Goal: Check status: Check status

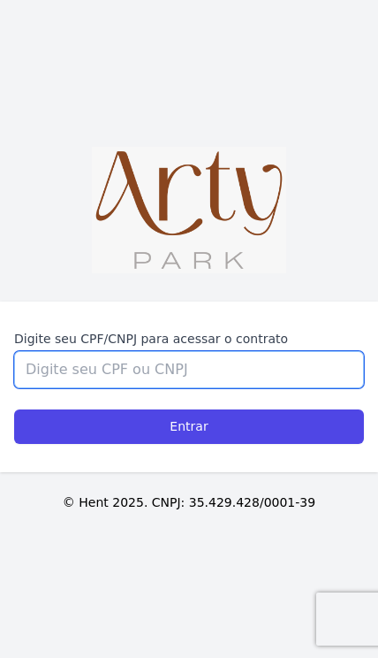
click at [292, 388] on input "Digite seu CPF/CNPJ para acessar o contrato" at bounding box center [189, 369] width 350 height 37
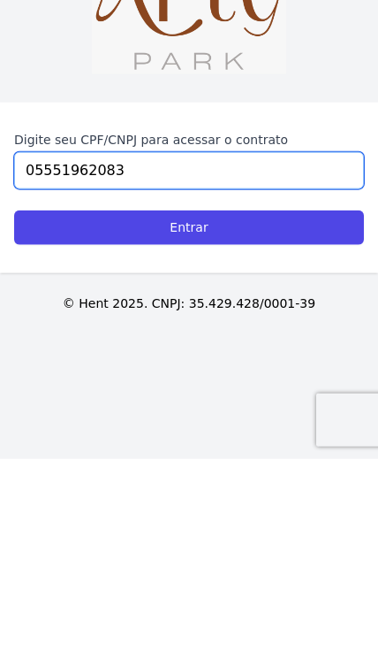
type input "05551962083"
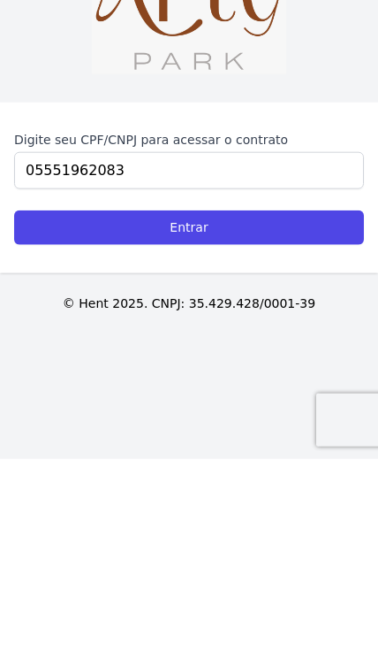
click at [308, 409] on input "Entrar" at bounding box center [189, 426] width 350 height 34
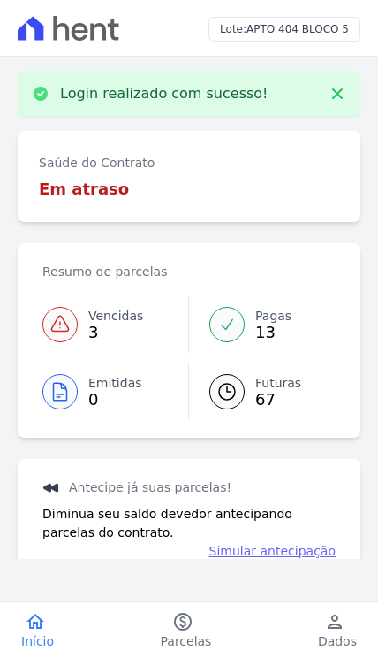
click at [69, 318] on icon at bounding box center [59, 324] width 21 height 21
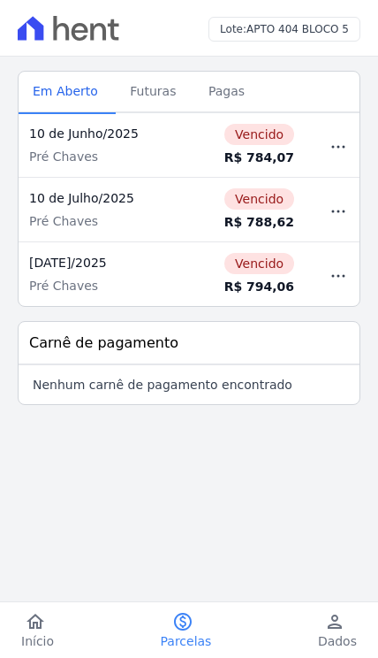
click at [339, 149] on icon "button" at bounding box center [338, 146] width 21 height 21
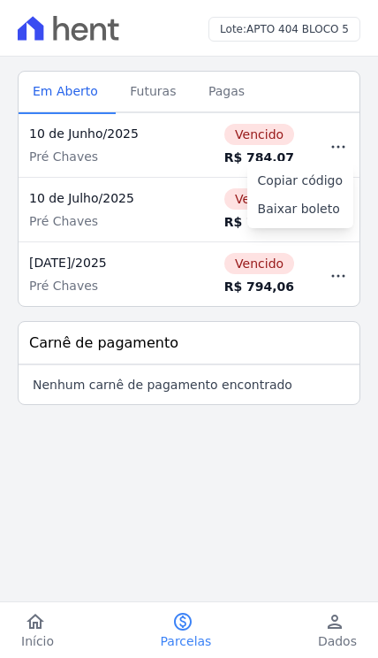
click at [348, 120] on td "Copiar código Baixar boleto" at bounding box center [332, 145] width 55 height 65
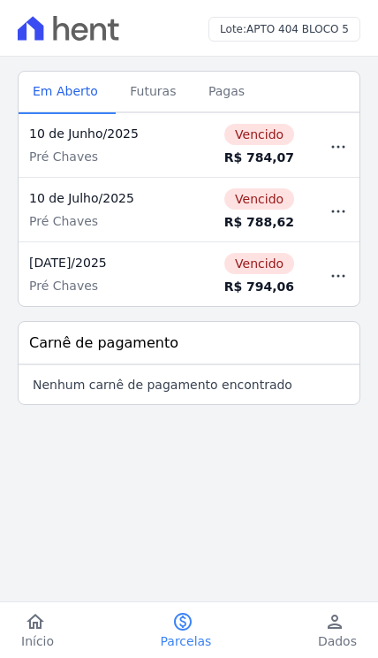
click at [262, 145] on td "Vencido R$ 784,07" at bounding box center [246, 145] width 118 height 65
click at [333, 148] on icon "button" at bounding box center [338, 146] width 21 height 21
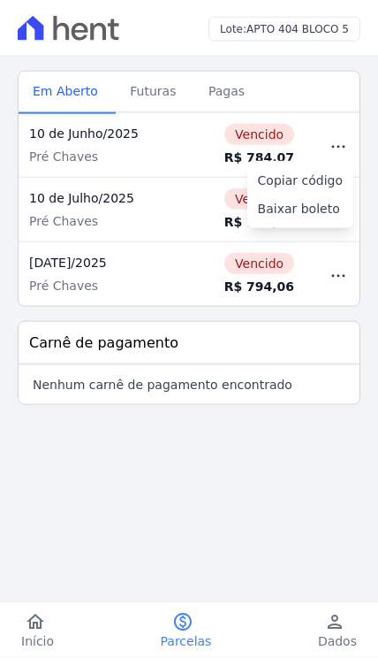
scroll to position [37, 0]
click at [275, 411] on main "Listagem de parcelas Baixar PDF Extrato de Parcelas Em Aberto Futuras Pagas 0 s…" at bounding box center [189, 308] width 378 height 502
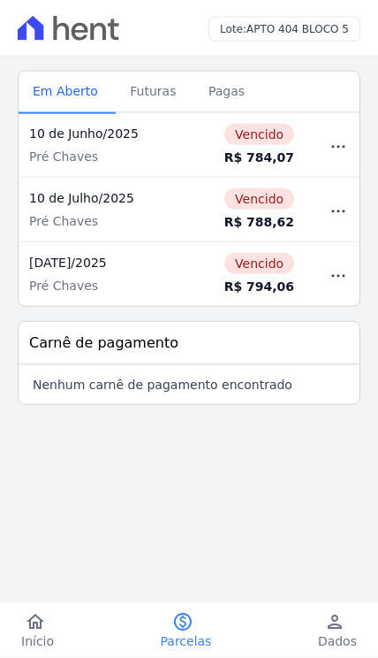
scroll to position [0, 0]
click at [173, 74] on span "Futuras" at bounding box center [152, 90] width 67 height 35
click at [160, 88] on span "Futuras" at bounding box center [152, 90] width 67 height 35
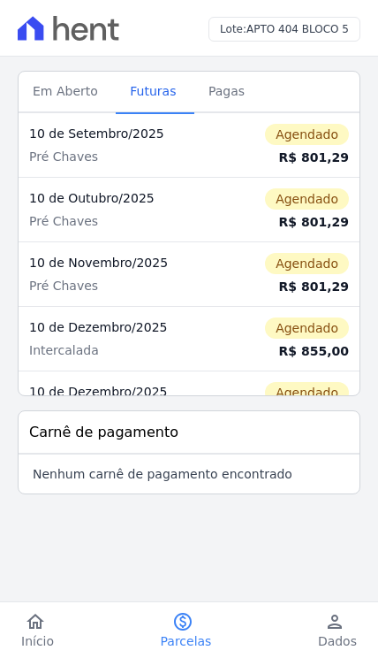
click at [371, 204] on div "Listagem de parcelas Baixar PDF Extrato de Parcelas Em Aberto Futuras Pagas 0 s…" at bounding box center [189, 286] width 378 height 459
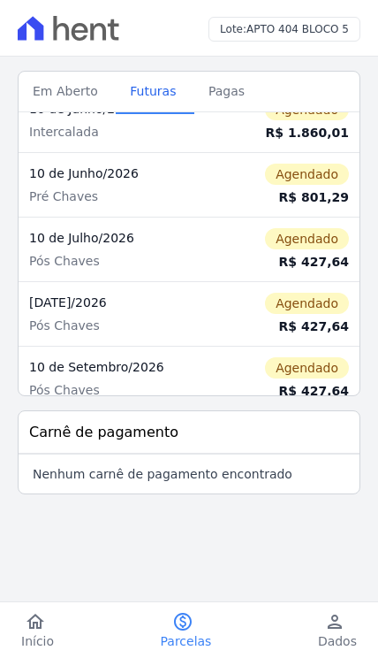
scroll to position [669, 0]
